Goal: Information Seeking & Learning: Learn about a topic

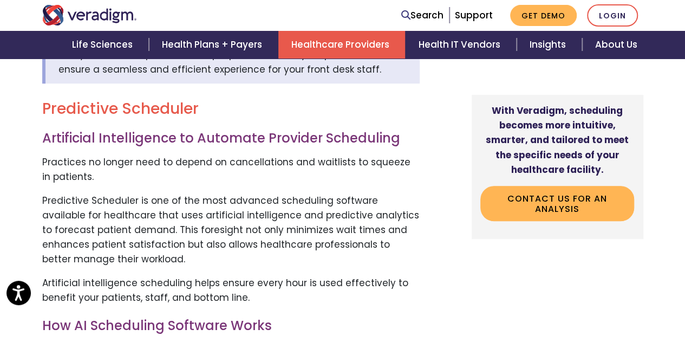
scroll to position [413, 0]
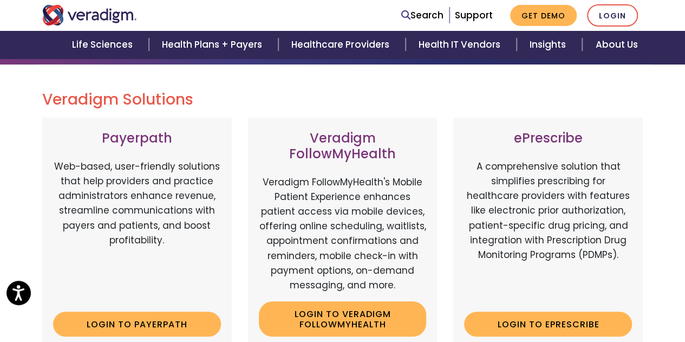
scroll to position [118, 0]
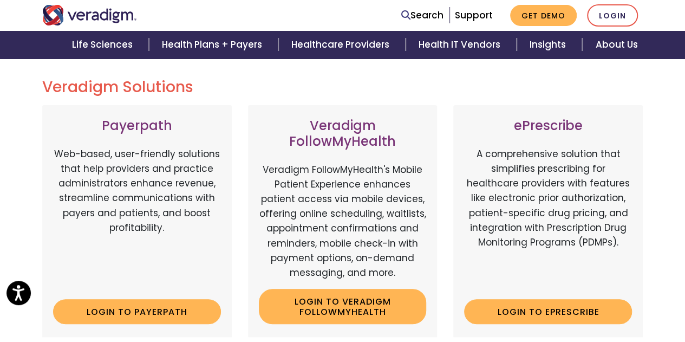
click at [350, 123] on h3 "Veradigm FollowMyHealth" at bounding box center [343, 133] width 168 height 31
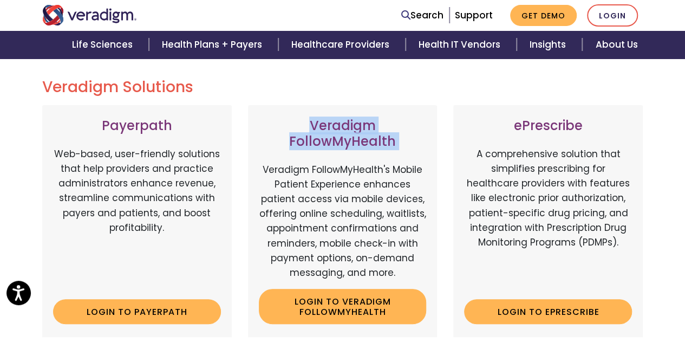
click at [350, 123] on h3 "Veradigm FollowMyHealth" at bounding box center [343, 133] width 168 height 31
copy div "Veradigm FollowMyHealth"
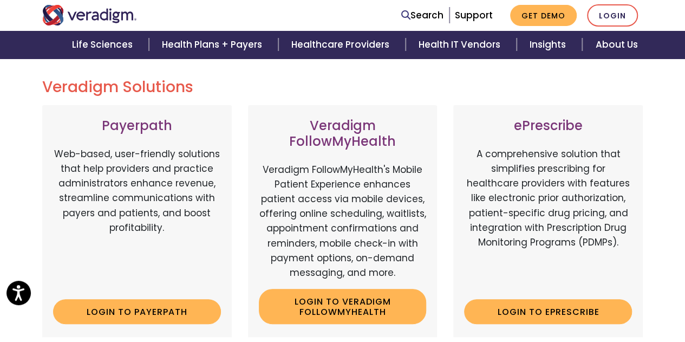
click at [379, 172] on p "Veradigm FollowMyHealth's Mobile Patient Experience enhances patient access via…" at bounding box center [343, 222] width 168 height 118
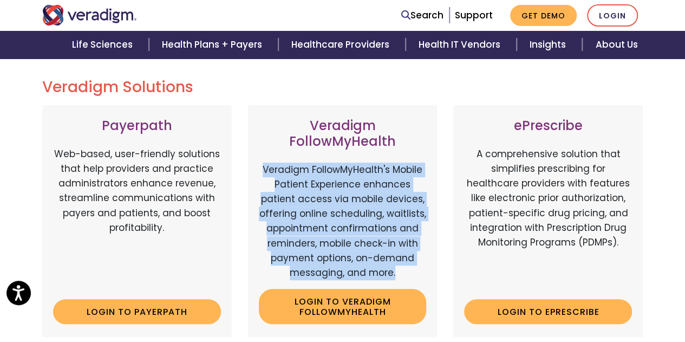
drag, startPoint x: 397, startPoint y: 270, endPoint x: 260, endPoint y: 162, distance: 174.3
click at [260, 163] on p "Veradigm FollowMyHealth's Mobile Patient Experience enhances patient access via…" at bounding box center [343, 222] width 168 height 118
copy p "Veradigm FollowMyHealth's Mobile Patient Experience enhances patient access via…"
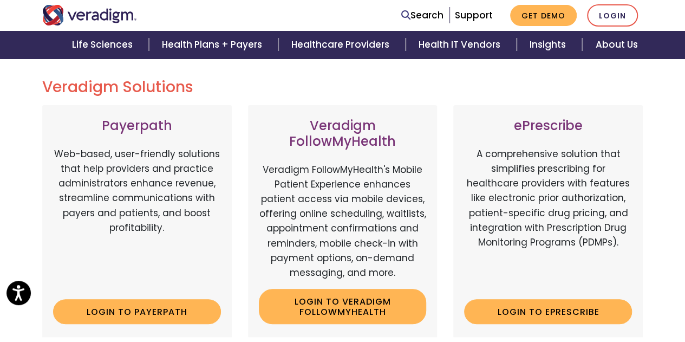
click at [497, 245] on p "A comprehensive solution that simplifies prescribing for healthcare providers w…" at bounding box center [548, 219] width 168 height 144
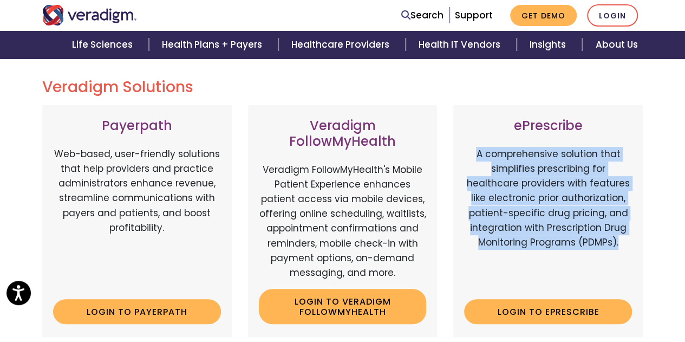
drag, startPoint x: 622, startPoint y: 243, endPoint x: 472, endPoint y: 148, distance: 177.1
click at [472, 148] on p "A comprehensive solution that simplifies prescribing for healthcare providers w…" at bounding box center [548, 219] width 168 height 144
copy p "A comprehensive solution that simplifies prescribing for healthcare providers w…"
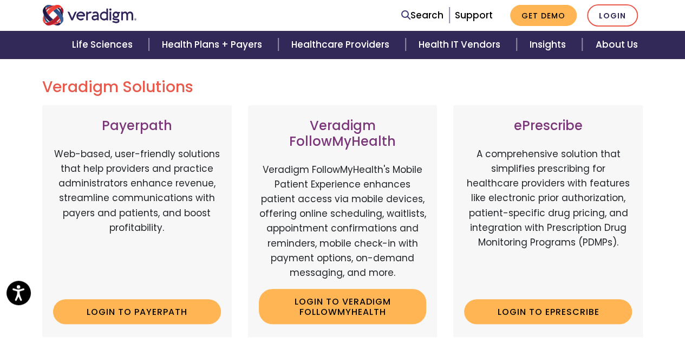
click at [535, 127] on h3 "ePrescribe" at bounding box center [548, 126] width 168 height 16
copy h3 "ePrescribe"
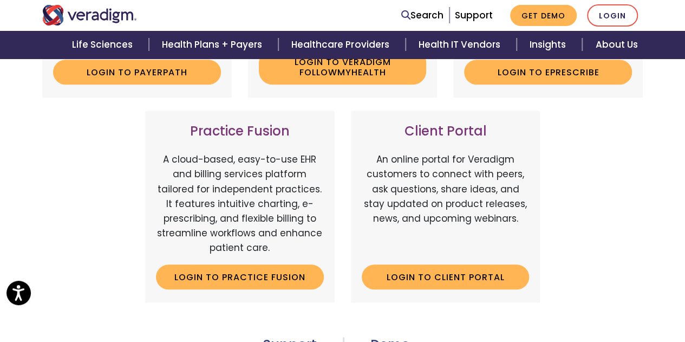
scroll to position [357, 0]
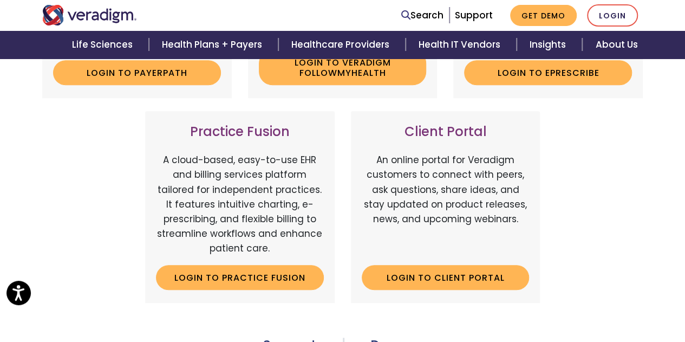
click at [231, 137] on h3 "Practice Fusion" at bounding box center [240, 132] width 168 height 16
copy div "Practice Fusion"
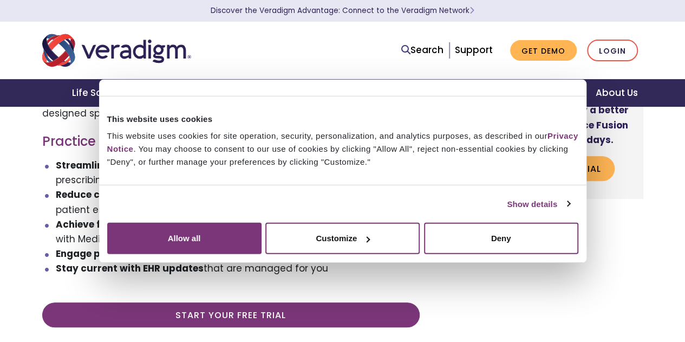
scroll to position [244, 0]
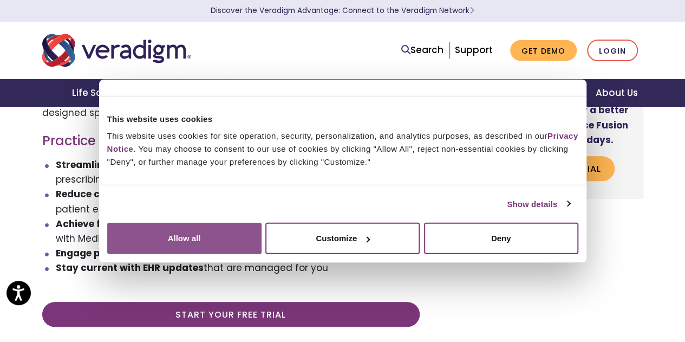
click at [262, 243] on button "Allow all" at bounding box center [184, 238] width 154 height 31
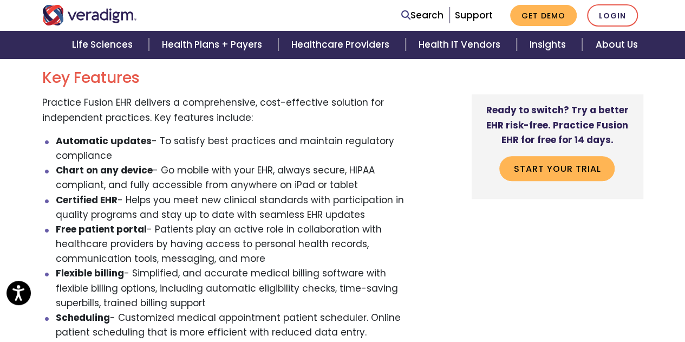
scroll to position [550, 0]
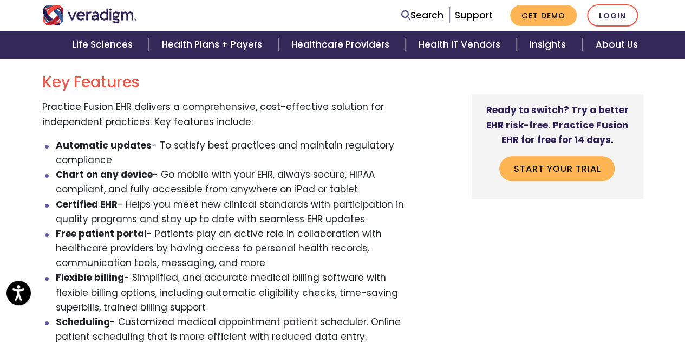
drag, startPoint x: 367, startPoint y: 191, endPoint x: 57, endPoint y: 177, distance: 310.8
click at [57, 177] on li "Chart on any device - Go mobile with your EHR, always secure, HIPAA compliant, …" at bounding box center [238, 181] width 364 height 29
copy li "Chart on any device - Go mobile with your EHR, always secure, HIPAA compliant, …"
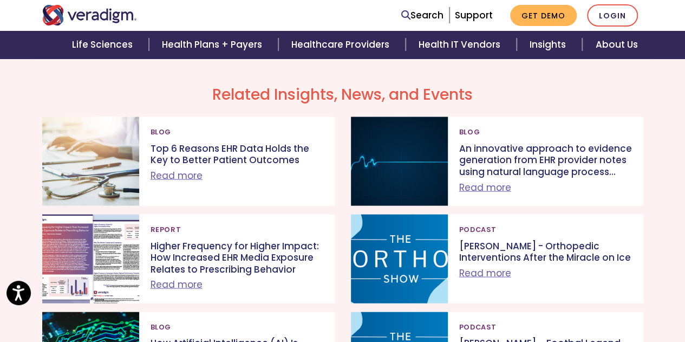
scroll to position [998, 0]
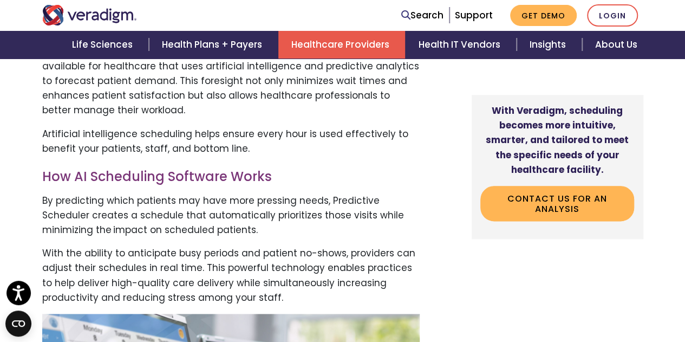
scroll to position [562, 0]
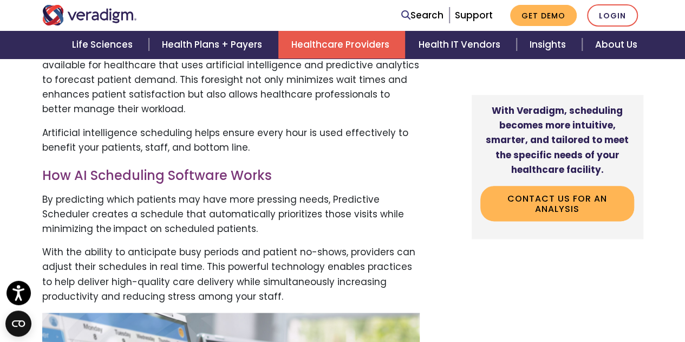
drag, startPoint x: 246, startPoint y: 248, endPoint x: 178, endPoint y: 216, distance: 74.9
click at [178, 216] on p "By predicting which patients may have more pressing needs, Predictive Scheduler…" at bounding box center [231, 214] width 378 height 44
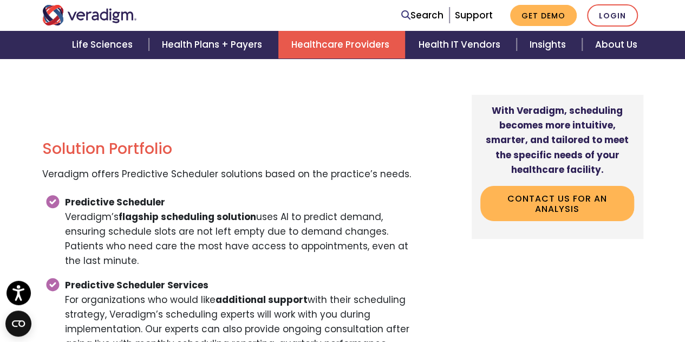
scroll to position [1785, 0]
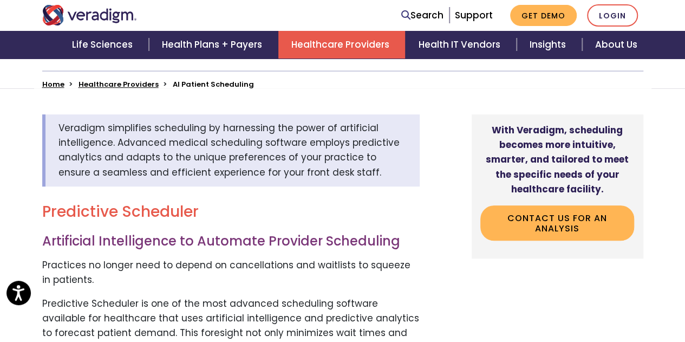
scroll to position [325, 0]
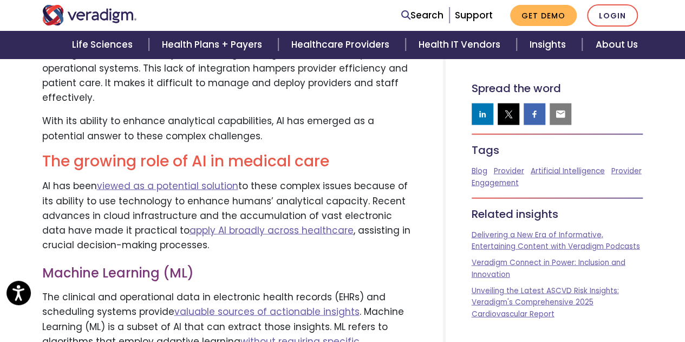
scroll to position [2305, 0]
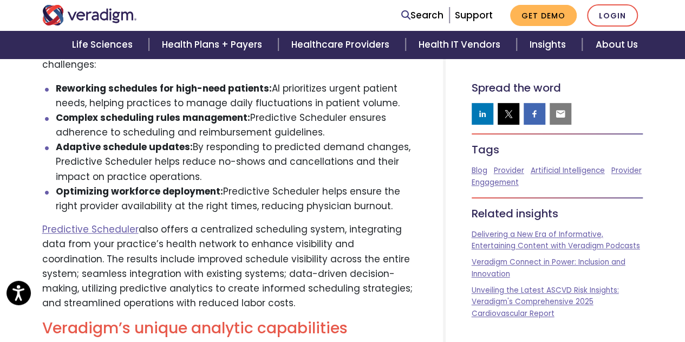
drag, startPoint x: 217, startPoint y: 250, endPoint x: 38, endPoint y: 173, distance: 194.9
copy p "Predictive Scheduler also offers a centralized scheduling system, integrating d…"
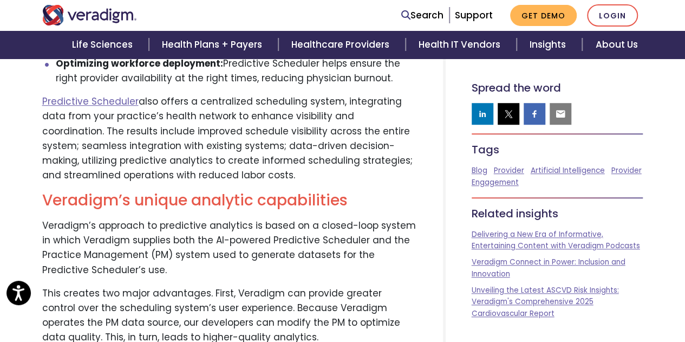
scroll to position [2443, 0]
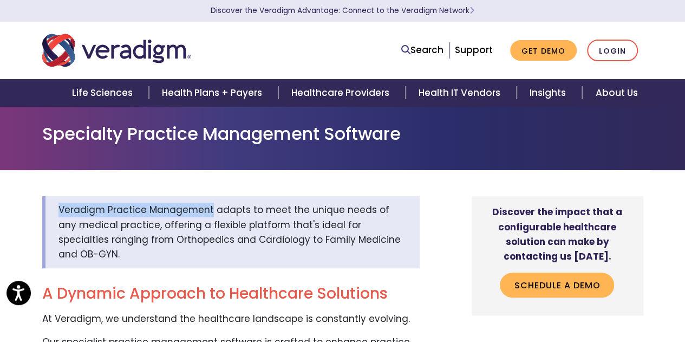
drag, startPoint x: 210, startPoint y: 211, endPoint x: 56, endPoint y: 209, distance: 153.4
click at [56, 209] on div "Veradigm Practice Management adapts to meet the unique needs of any medical pra…" at bounding box center [231, 232] width 378 height 72
copy span "Veradigm Practice Management"
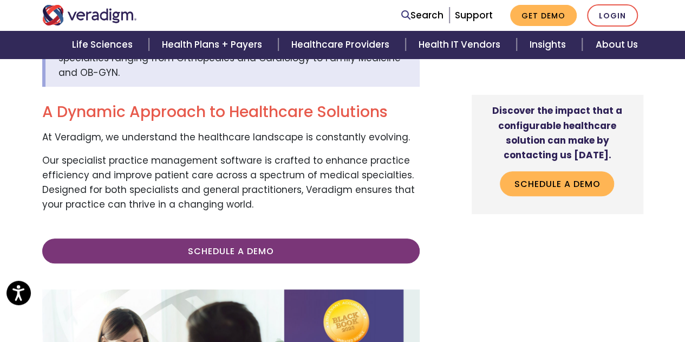
scroll to position [176, 0]
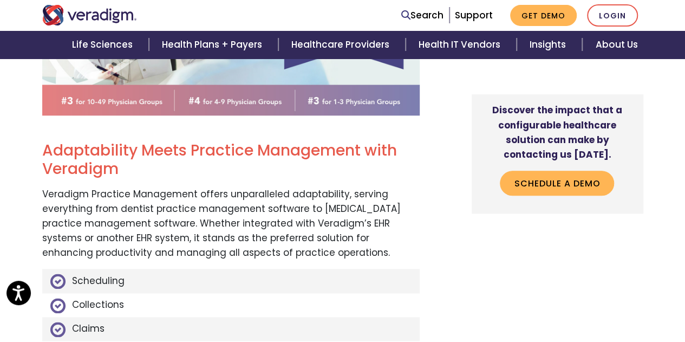
scroll to position [555, 0]
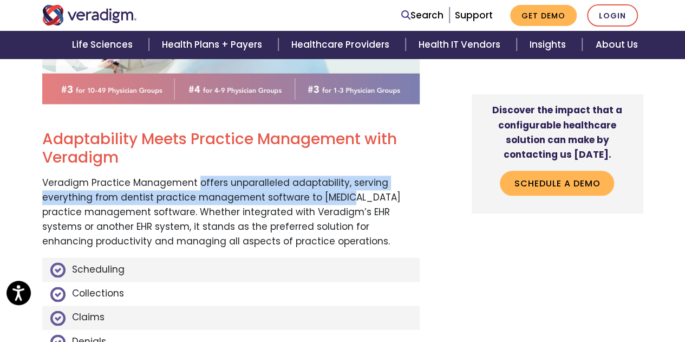
drag, startPoint x: 196, startPoint y: 168, endPoint x: 348, endPoint y: 183, distance: 152.4
click at [348, 183] on p "Veradigm Practice Management offers unparalleled adaptability, serving everythi…" at bounding box center [231, 213] width 378 height 74
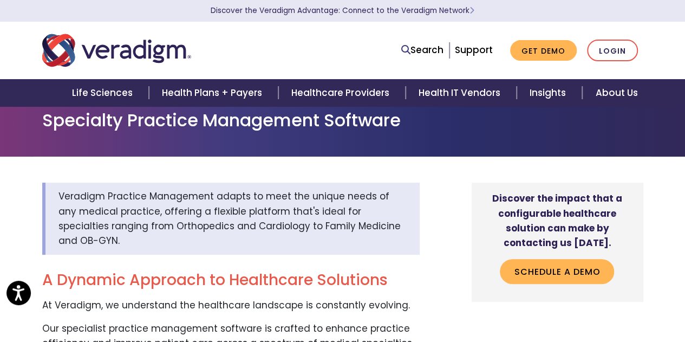
scroll to position [0, 0]
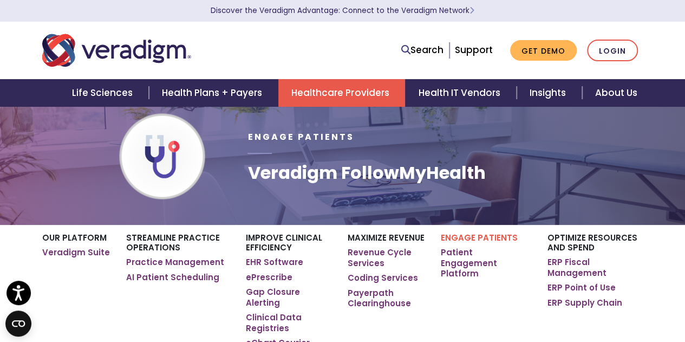
scroll to position [1, 0]
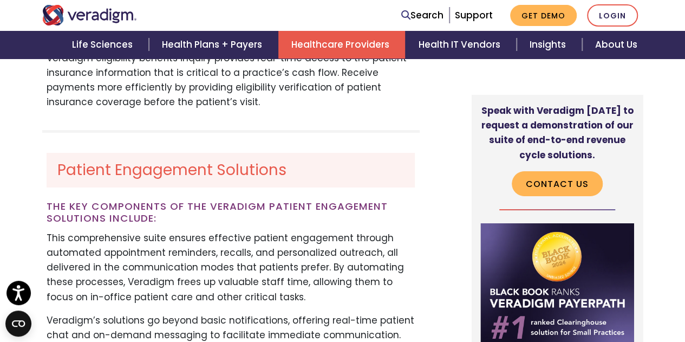
scroll to position [1954, 0]
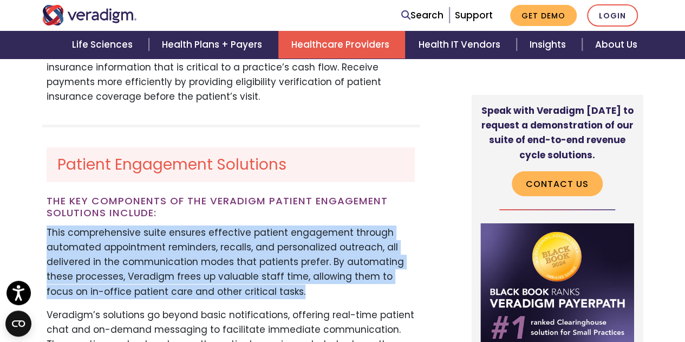
drag, startPoint x: 268, startPoint y: 240, endPoint x: 48, endPoint y: 184, distance: 226.9
click at [48, 225] on p "This comprehensive suite ensures effective patient engagement through automated…" at bounding box center [231, 262] width 368 height 74
copy p "This comprehensive suite ensures effective patient engagement through automated…"
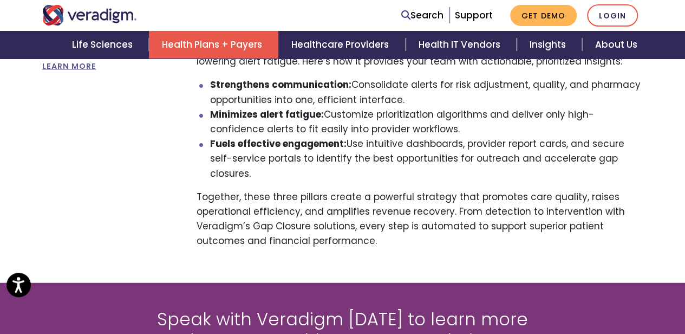
scroll to position [1152, 0]
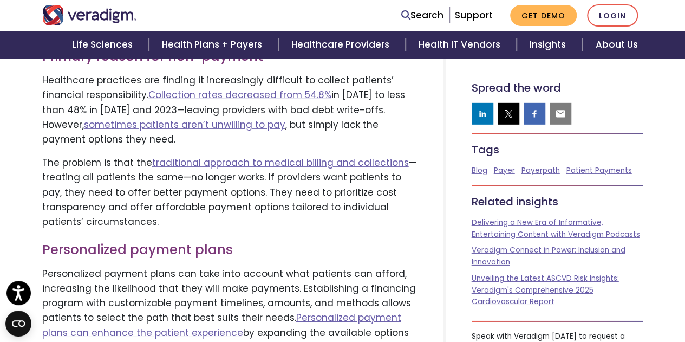
scroll to position [1636, 0]
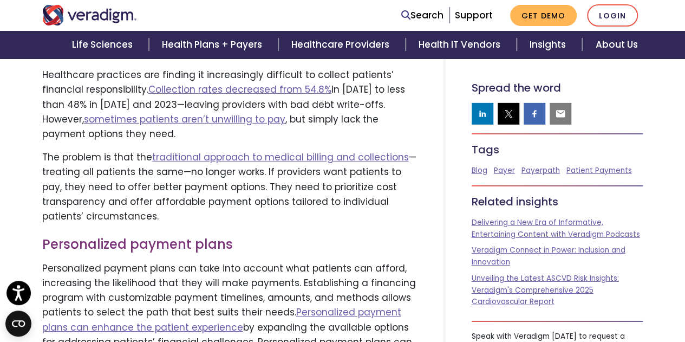
click at [173, 237] on h3 "Personalized payment plans" at bounding box center [229, 245] width 375 height 16
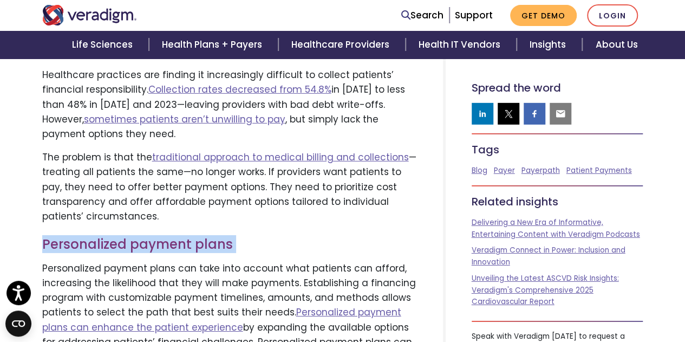
click at [173, 237] on h3 "Personalized payment plans" at bounding box center [229, 245] width 375 height 16
copy div "Personalized payment plans"
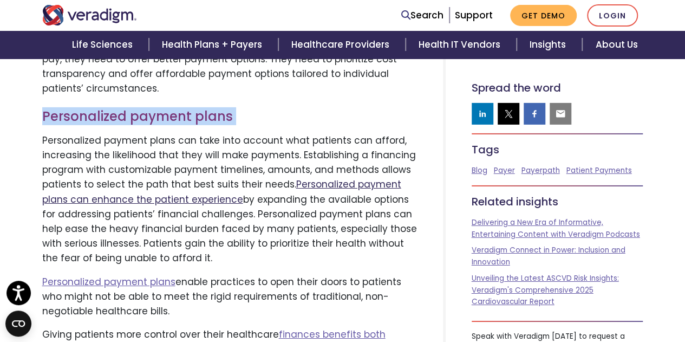
scroll to position [1765, 0]
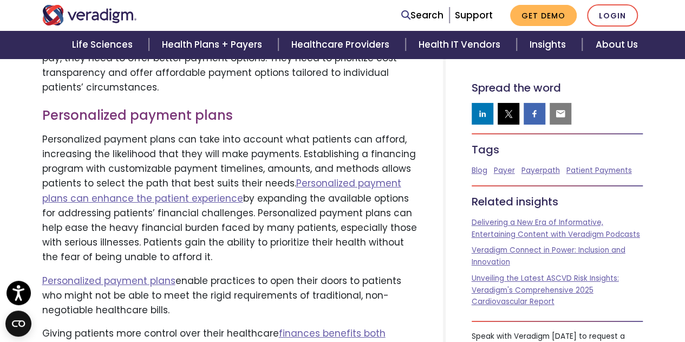
click at [234, 274] on p "Personalized payment plans enable practices to open their doors to patients who…" at bounding box center [229, 296] width 375 height 44
click at [195, 274] on p "Personalized payment plans enable practices to open their doors to patients who…" at bounding box center [229, 296] width 375 height 44
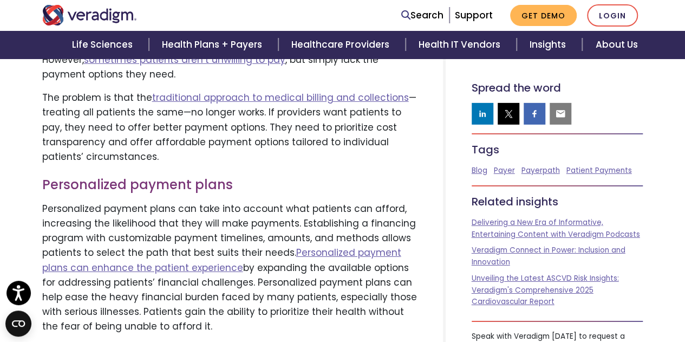
scroll to position [1682, 0]
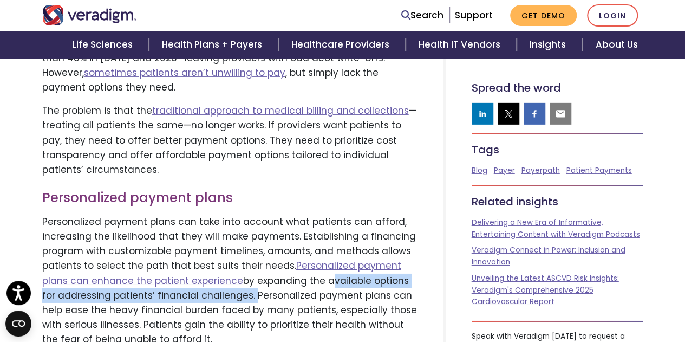
drag, startPoint x: 321, startPoint y: 195, endPoint x: 233, endPoint y: 209, distance: 89.4
click at [233, 215] on p "Personalized payment plans can take into account what patients can afford, incr…" at bounding box center [229, 281] width 375 height 133
copy p "available options for addressing patients’ financial challenges."
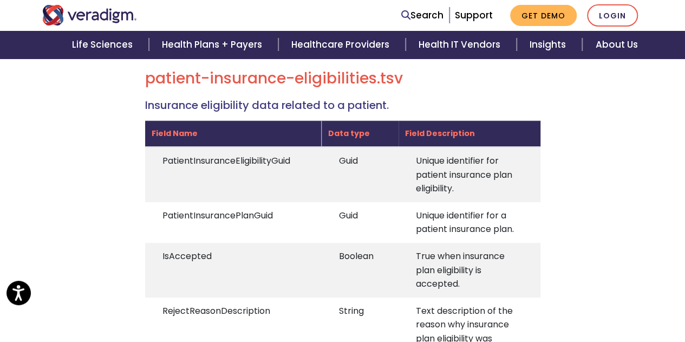
scroll to position [457, 0]
